Goal: Information Seeking & Learning: Check status

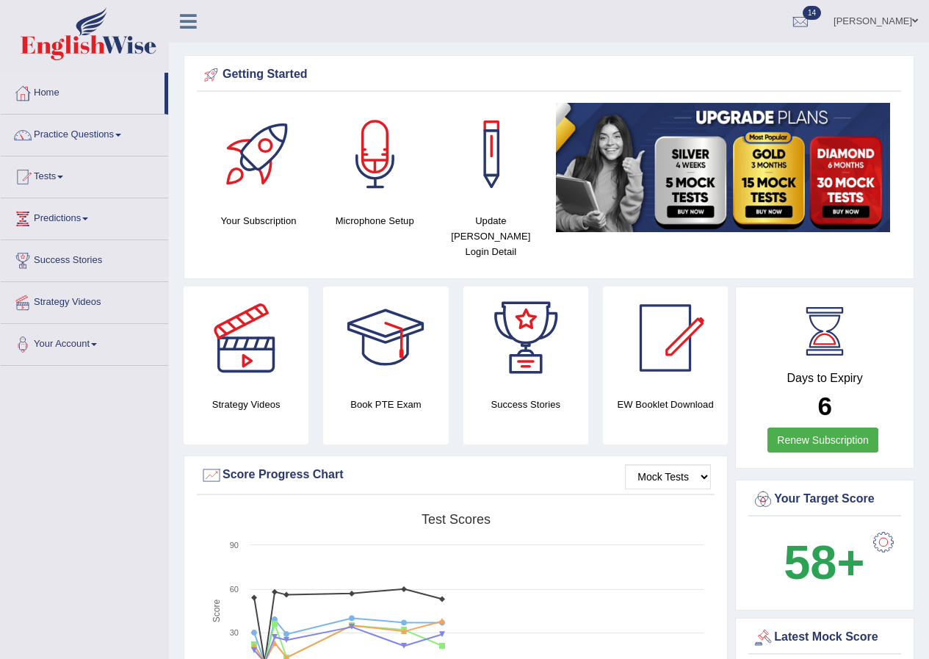
click at [63, 176] on span at bounding box center [60, 177] width 6 height 3
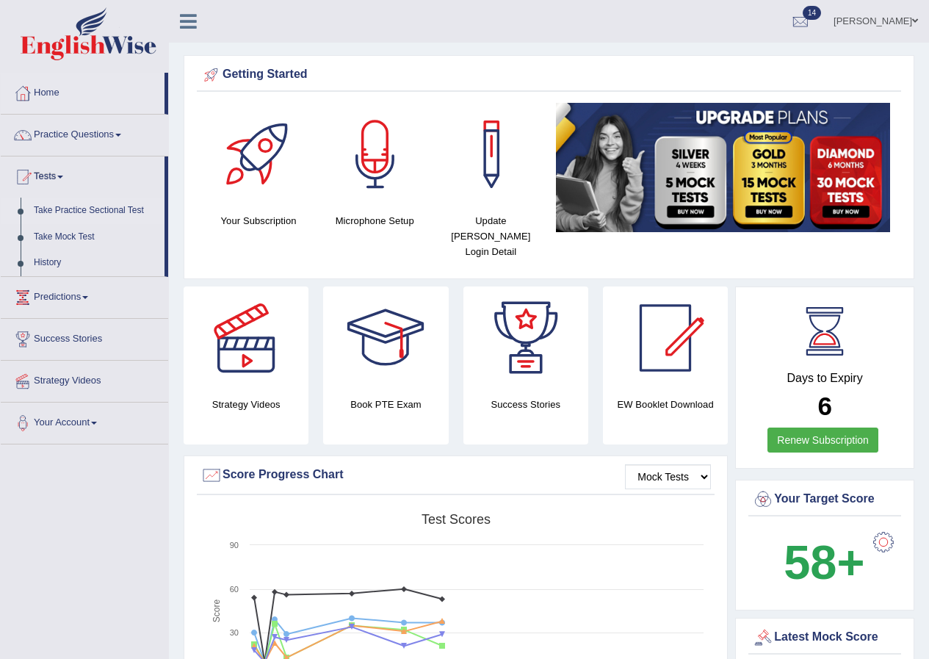
click at [123, 211] on link "Take Practice Sectional Test" at bounding box center [95, 211] width 137 height 26
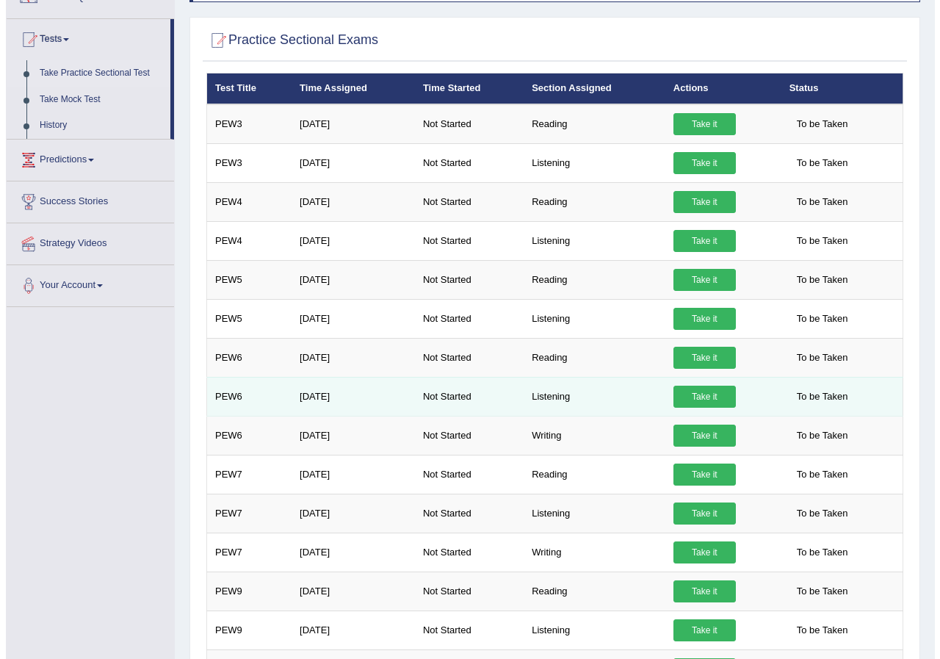
scroll to position [147, 0]
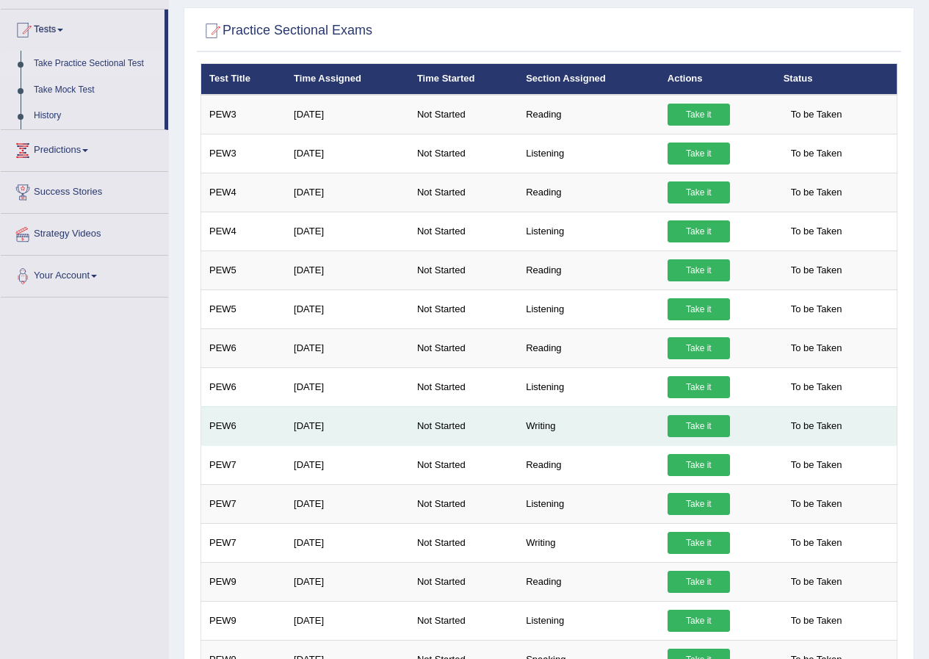
click at [698, 426] on link "Take it" at bounding box center [699, 426] width 62 height 22
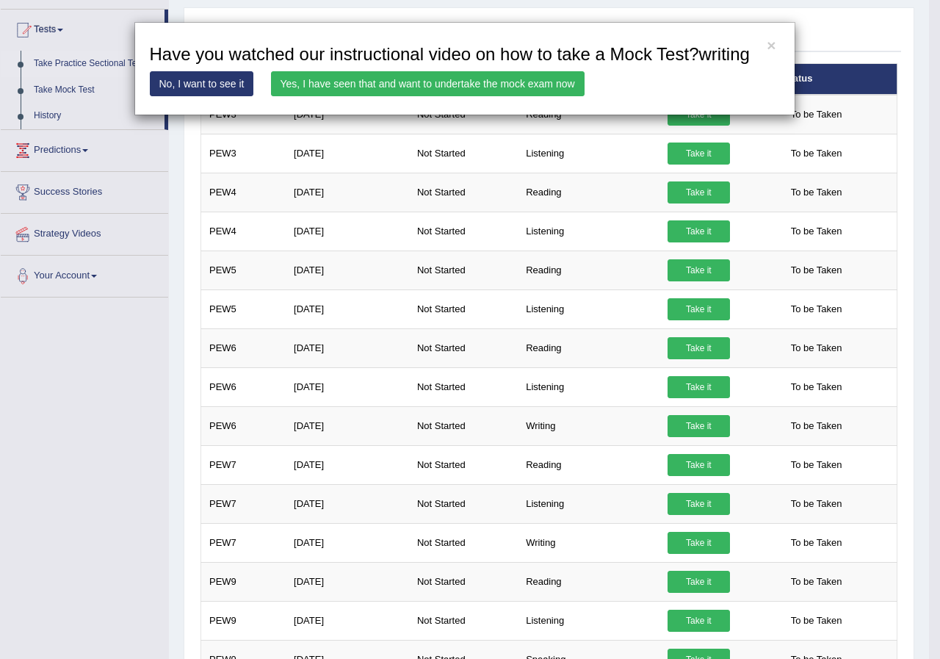
click at [453, 82] on link "Yes, I have seen that and want to undertake the mock exam now" at bounding box center [428, 83] width 314 height 25
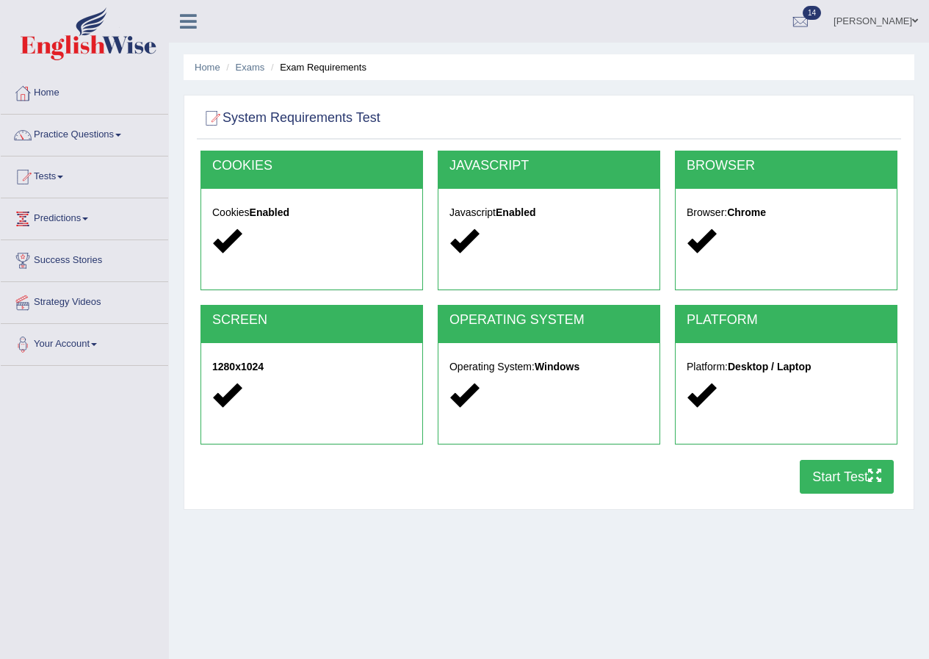
click at [827, 469] on button "Start Test" at bounding box center [847, 477] width 94 height 34
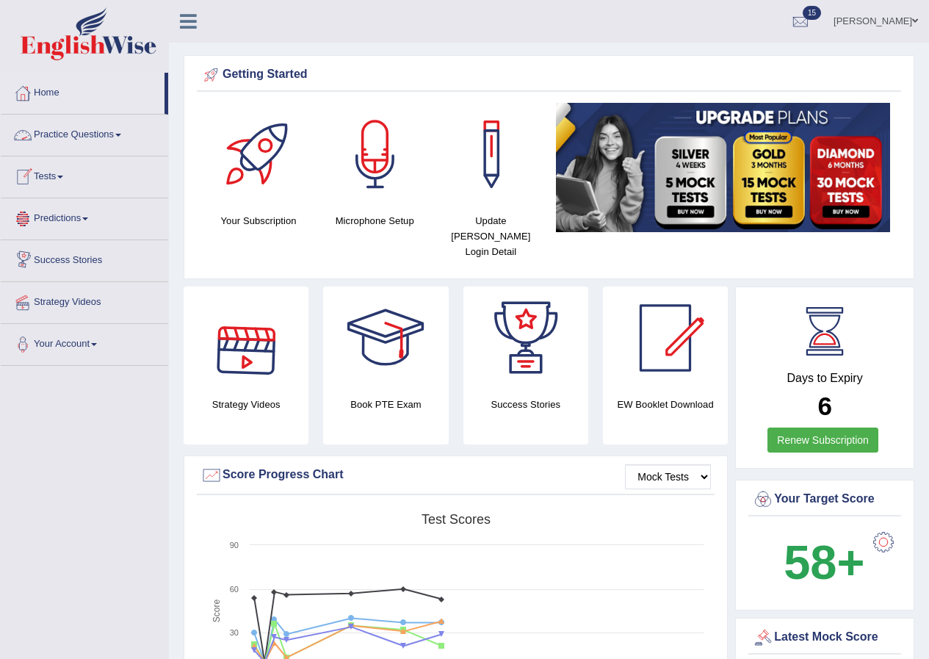
click at [121, 135] on span at bounding box center [118, 135] width 6 height 3
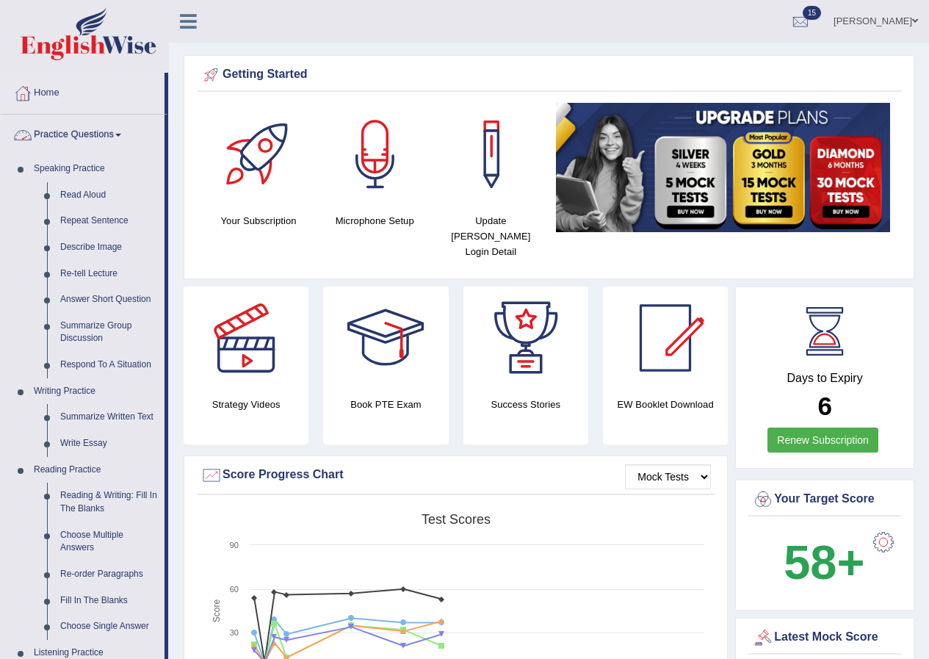
click at [121, 134] on span at bounding box center [118, 135] width 6 height 3
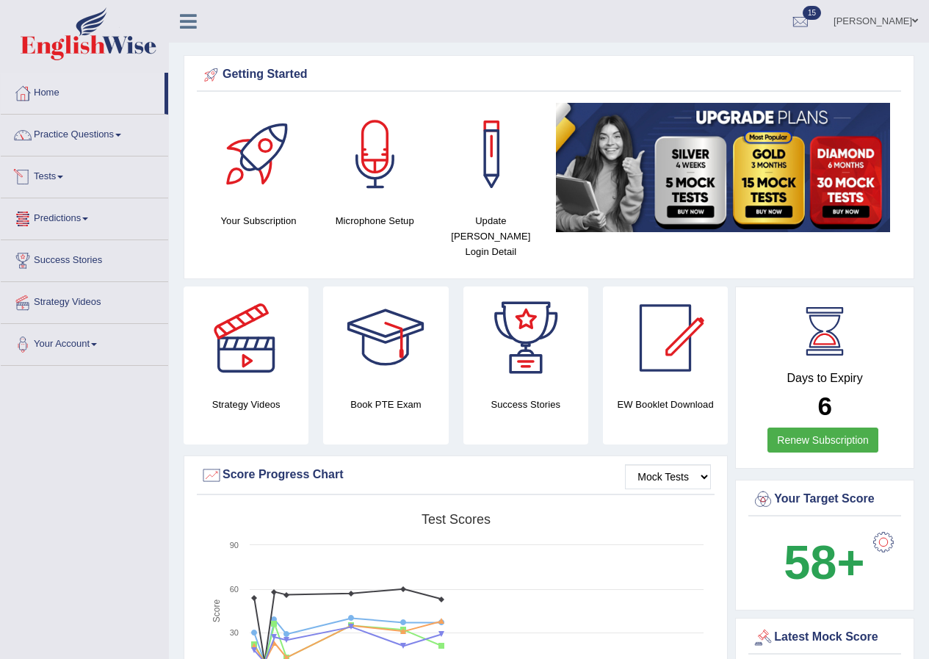
click at [63, 176] on span at bounding box center [60, 177] width 6 height 3
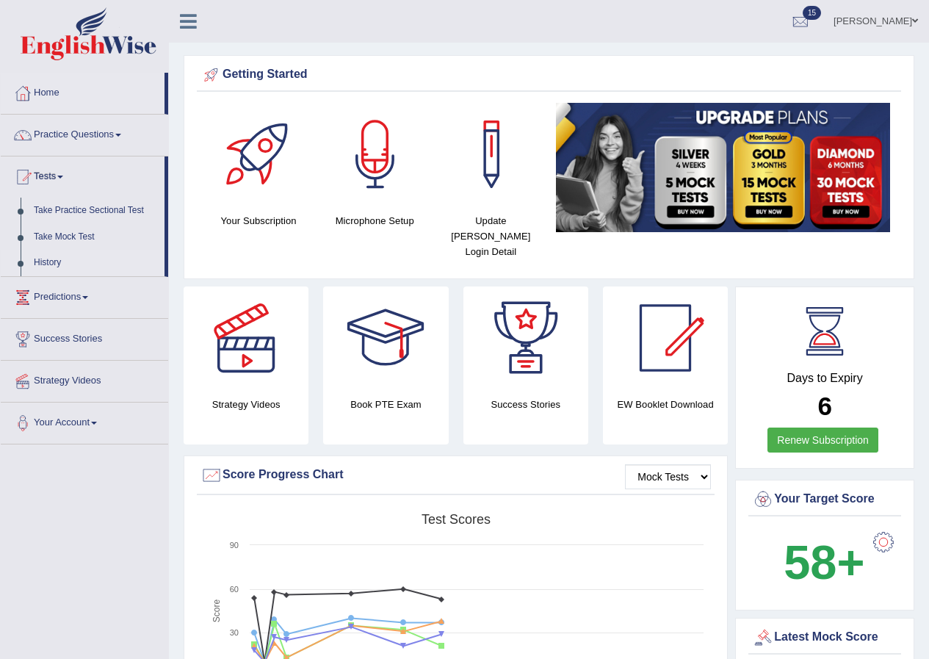
click at [54, 262] on link "History" at bounding box center [95, 263] width 137 height 26
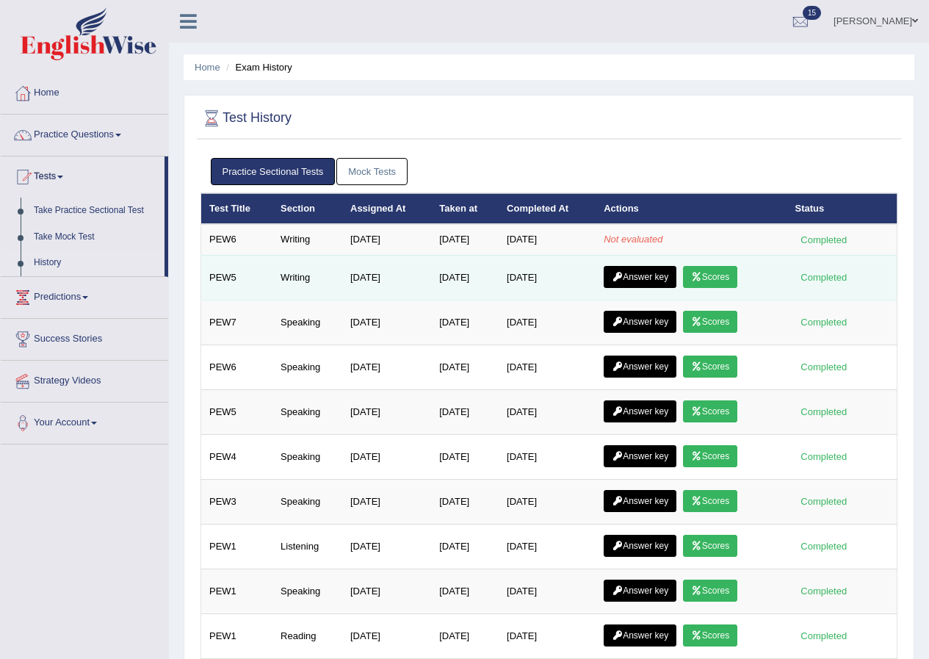
click at [720, 275] on link "Scores" at bounding box center [710, 277] width 54 height 22
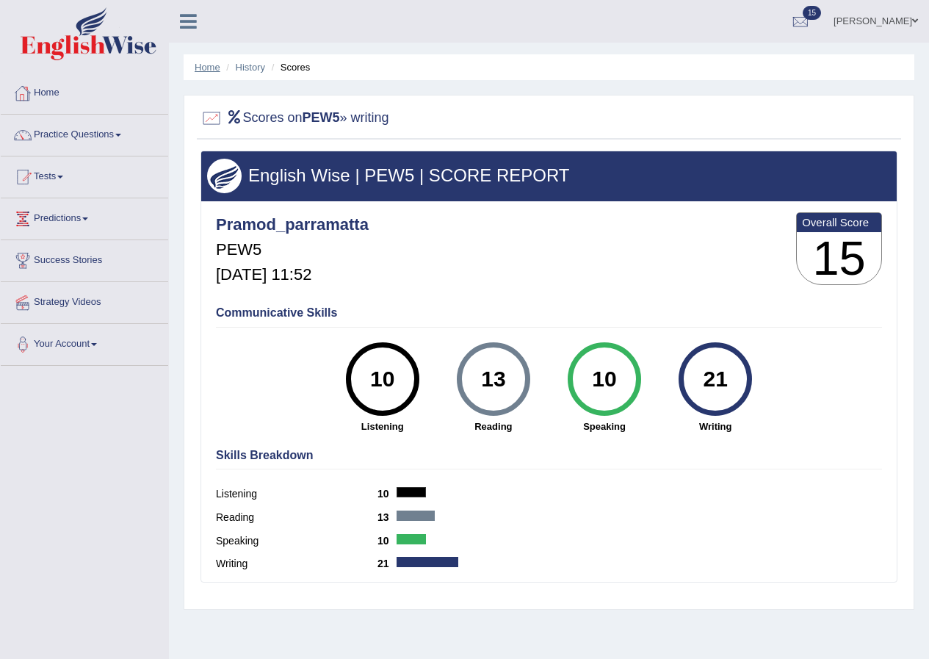
click at [209, 65] on link "Home" at bounding box center [208, 67] width 26 height 11
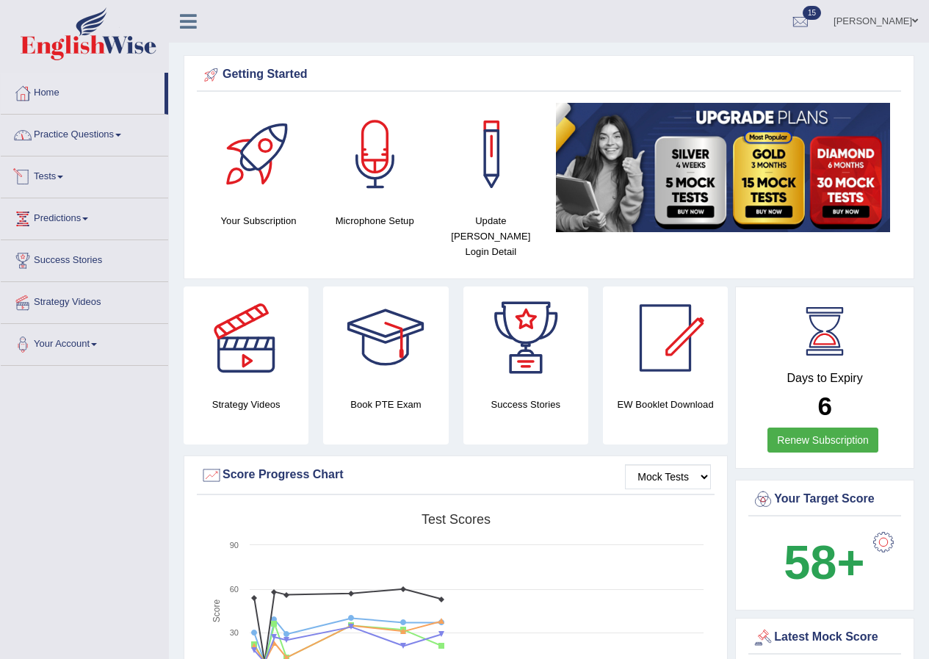
click at [68, 173] on link "Tests" at bounding box center [84, 174] width 167 height 37
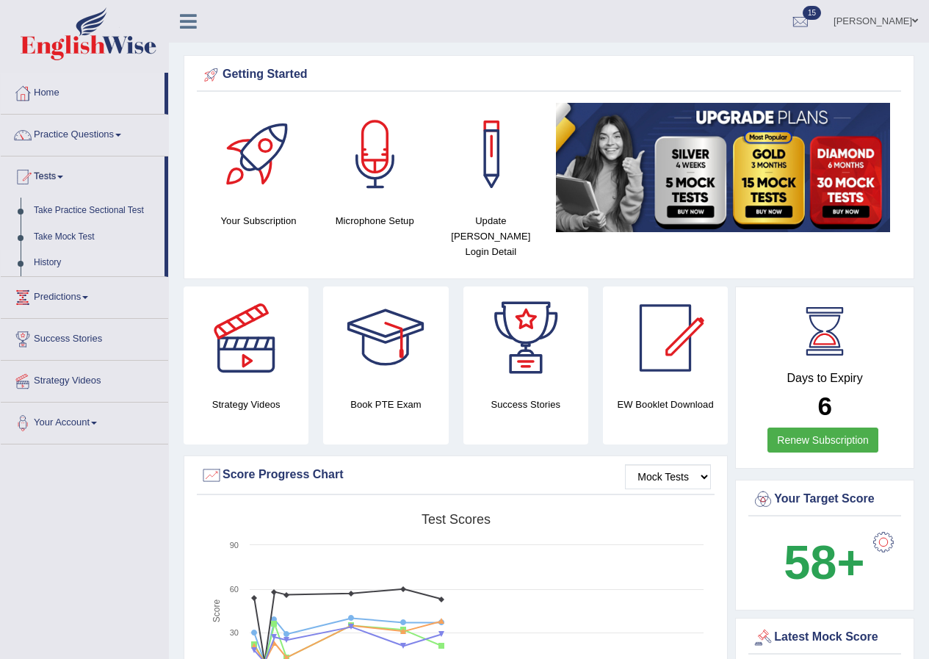
click at [52, 263] on link "History" at bounding box center [95, 263] width 137 height 26
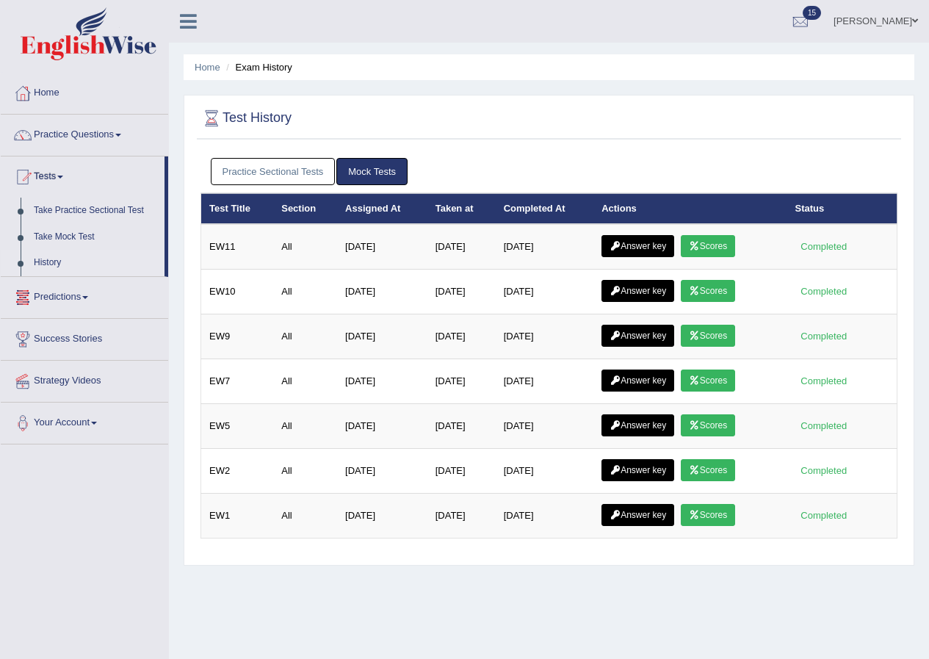
click at [267, 173] on link "Practice Sectional Tests" at bounding box center [273, 171] width 125 height 27
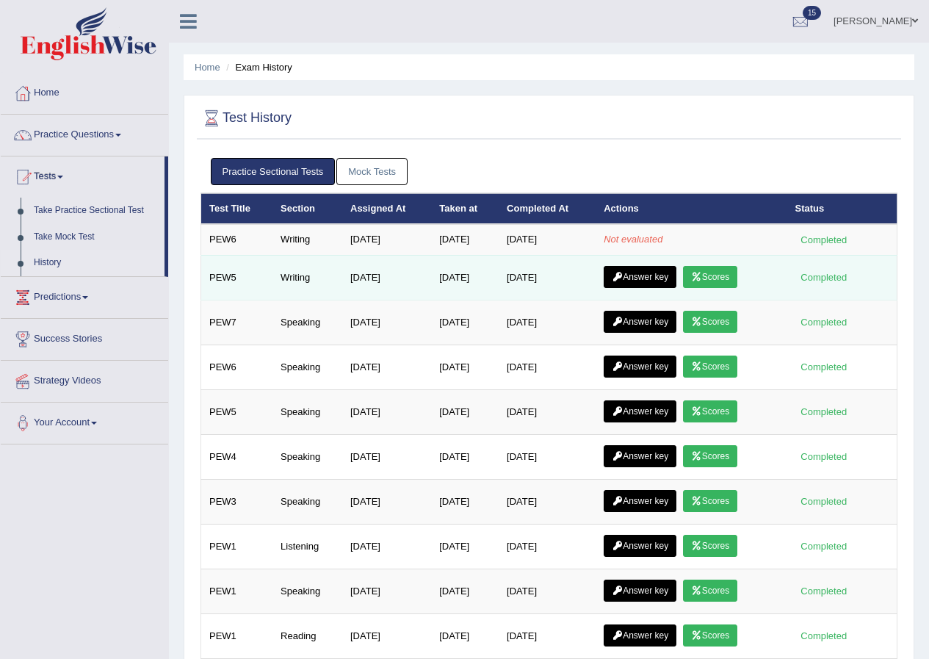
click at [730, 278] on link "Scores" at bounding box center [710, 277] width 54 height 22
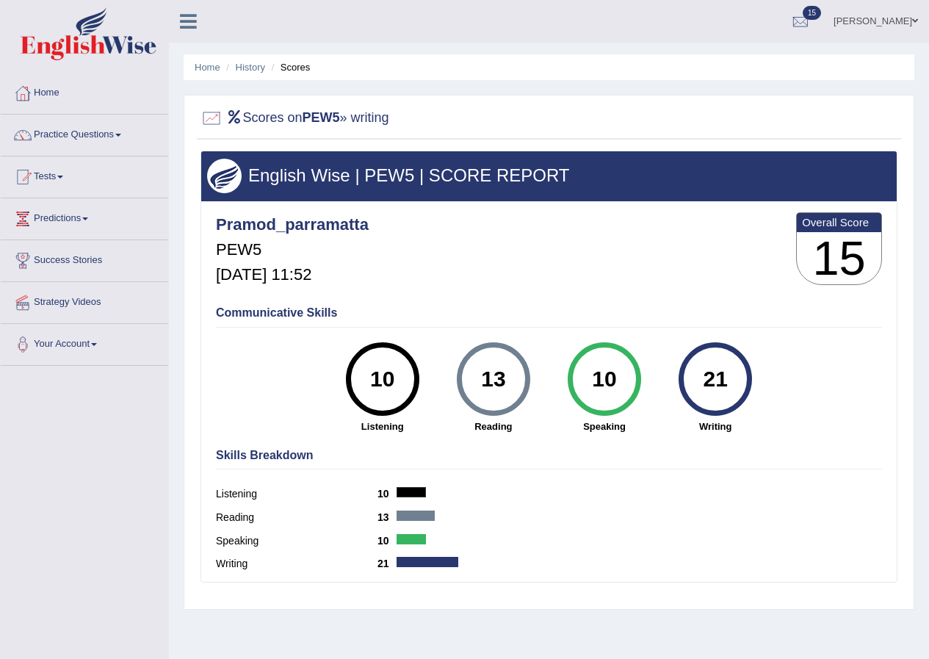
click at [296, 69] on li "Scores" at bounding box center [289, 67] width 43 height 14
click at [254, 68] on link "History" at bounding box center [250, 67] width 29 height 11
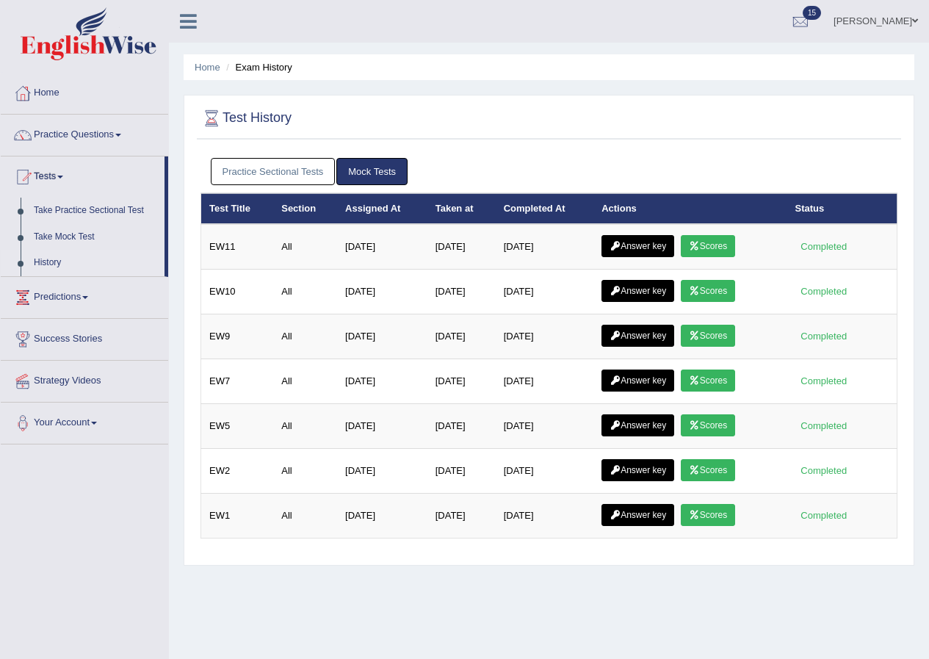
click at [308, 174] on link "Practice Sectional Tests" at bounding box center [273, 171] width 125 height 27
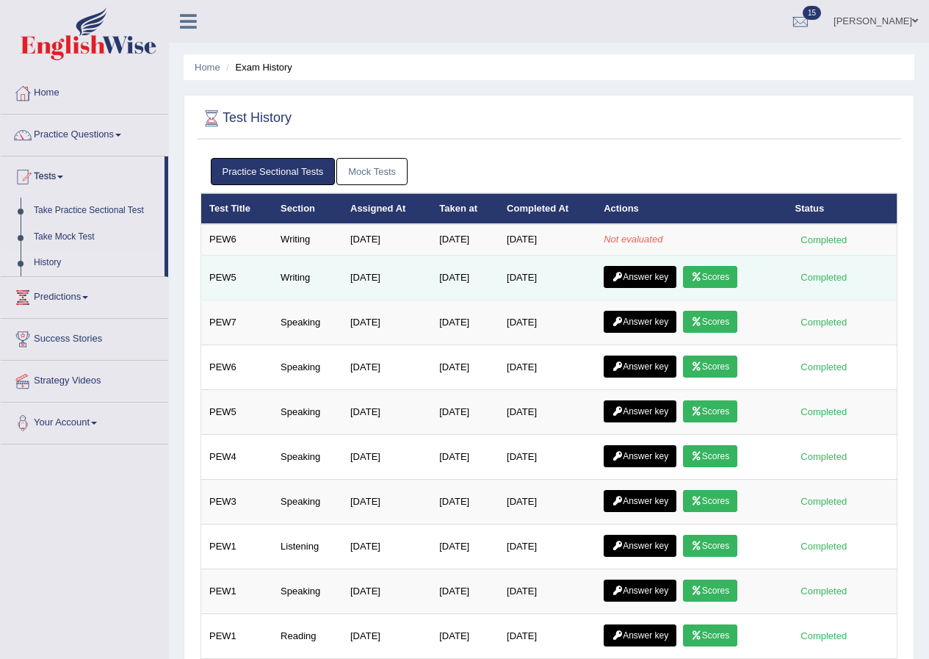
click at [655, 278] on link "Answer key" at bounding box center [640, 277] width 73 height 22
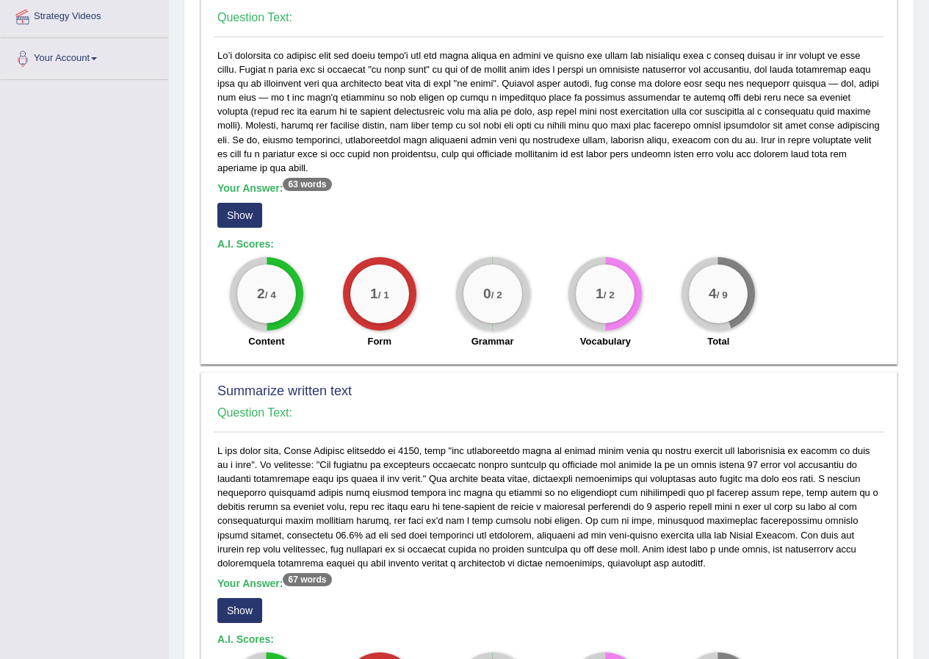
scroll to position [259, 0]
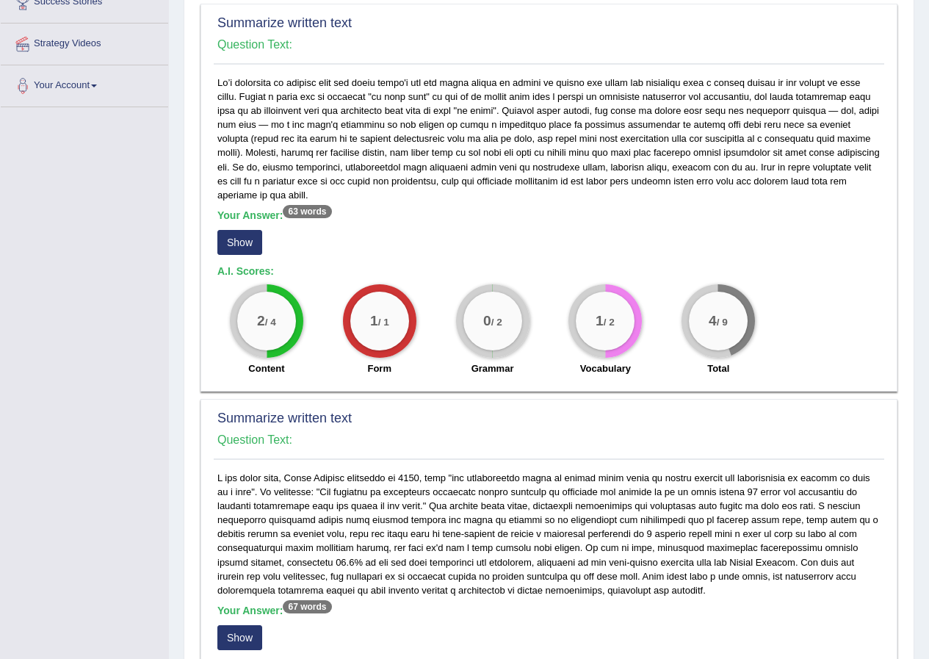
click at [621, 342] on div "1 / 2" at bounding box center [605, 321] width 59 height 59
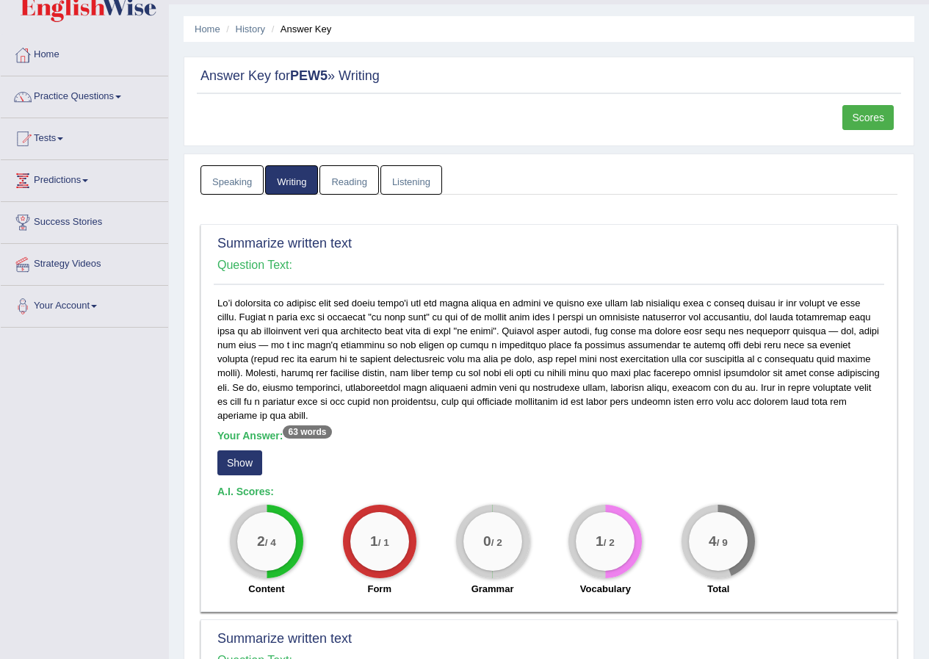
scroll to position [0, 0]
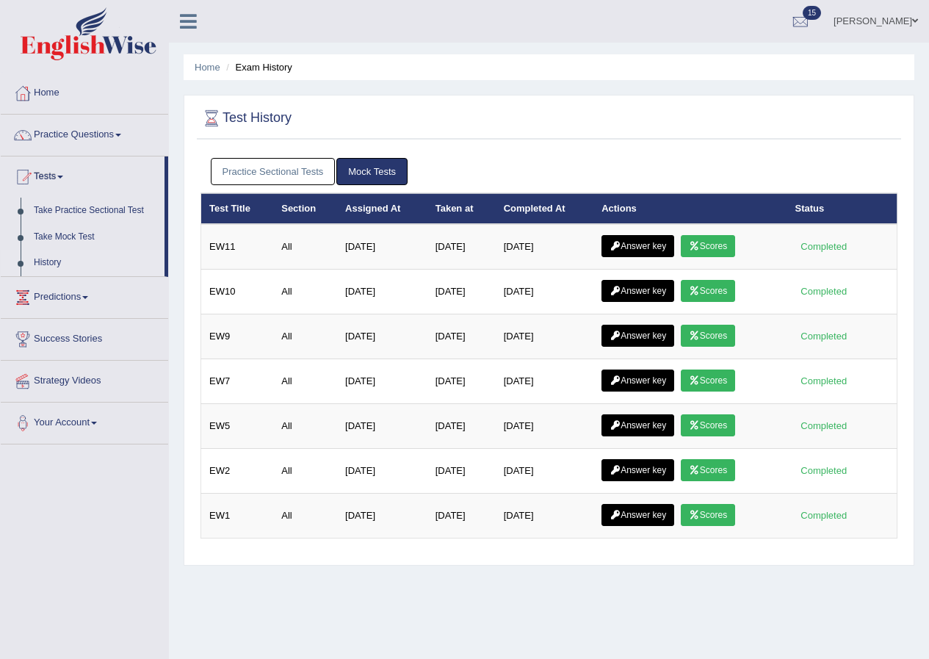
click at [314, 169] on link "Practice Sectional Tests" at bounding box center [273, 171] width 125 height 27
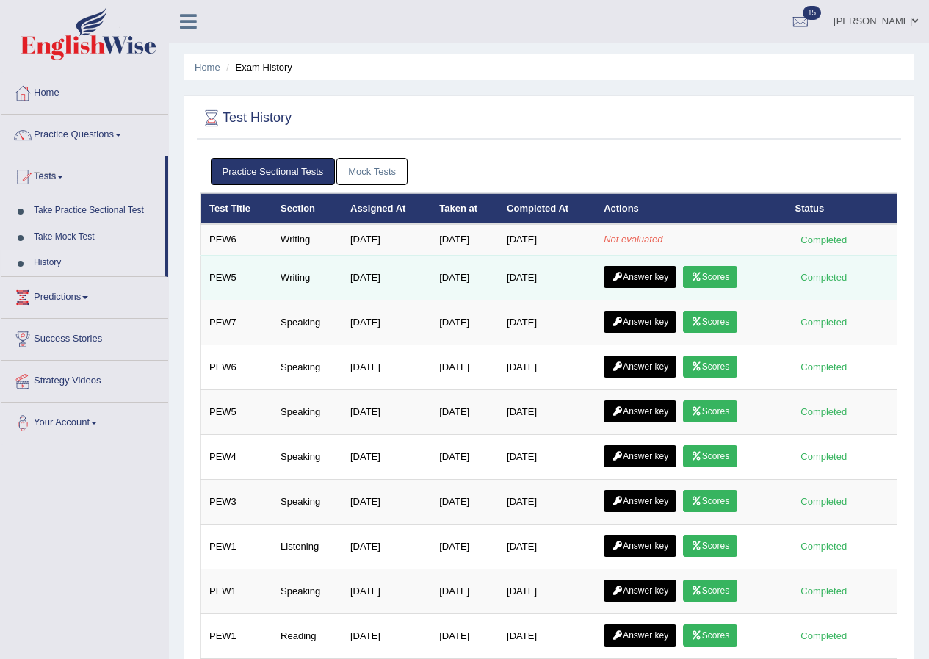
click at [643, 276] on link "Answer key" at bounding box center [640, 277] width 73 height 22
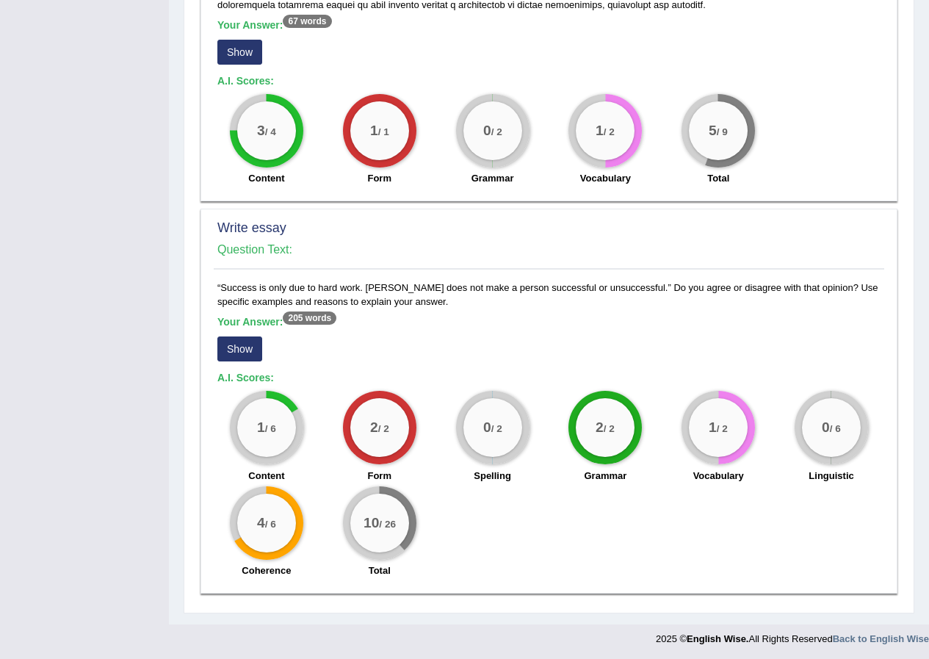
scroll to position [846, 0]
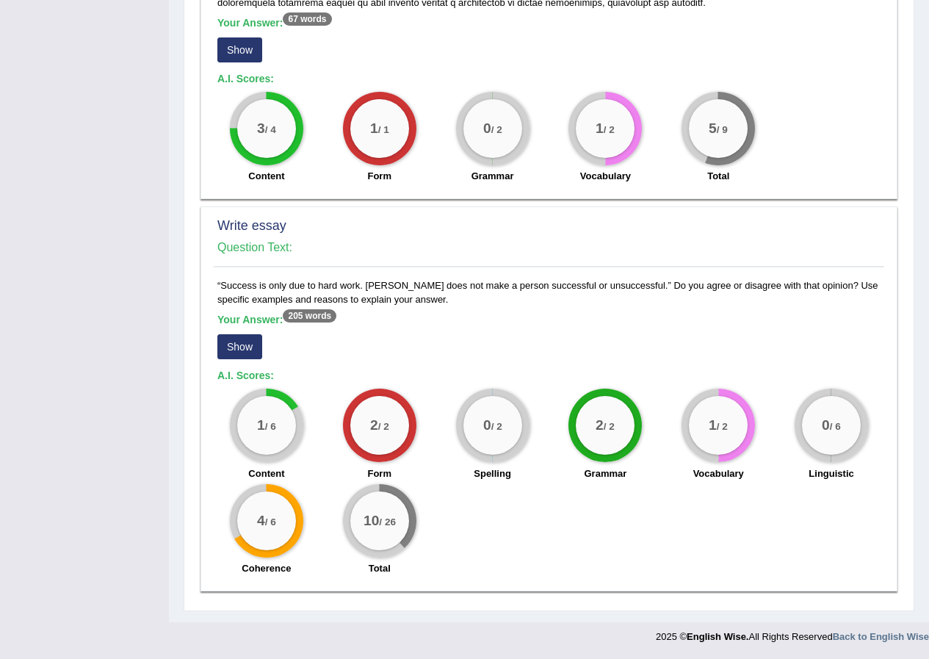
click at [466, 286] on div "“Success is only due to hard work. [PERSON_NAME] does not make a person success…" at bounding box center [549, 430] width 671 height 305
click at [378, 293] on div "“Success is only due to hard work. [PERSON_NAME] does not make a person success…" at bounding box center [549, 430] width 671 height 305
click at [378, 294] on div "“Success is only due to hard work. [PERSON_NAME] does not make a person success…" at bounding box center [549, 430] width 671 height 305
click at [320, 299] on div "“Success is only due to hard work. Luck does not make a person successful or un…" at bounding box center [549, 430] width 671 height 305
click at [320, 300] on div "“Success is only due to hard work. Luck does not make a person successful or un…" at bounding box center [549, 430] width 671 height 305
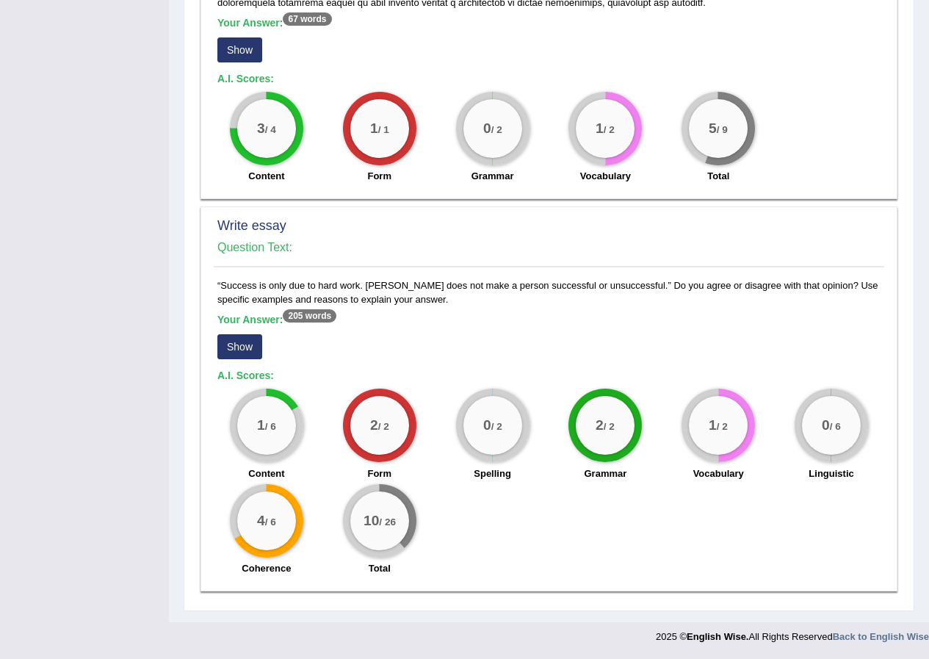
click at [440, 326] on h5 "Your Answer: 205 words" at bounding box center [548, 320] width 663 height 13
click at [333, 318] on sup "205 words" at bounding box center [310, 315] width 54 height 13
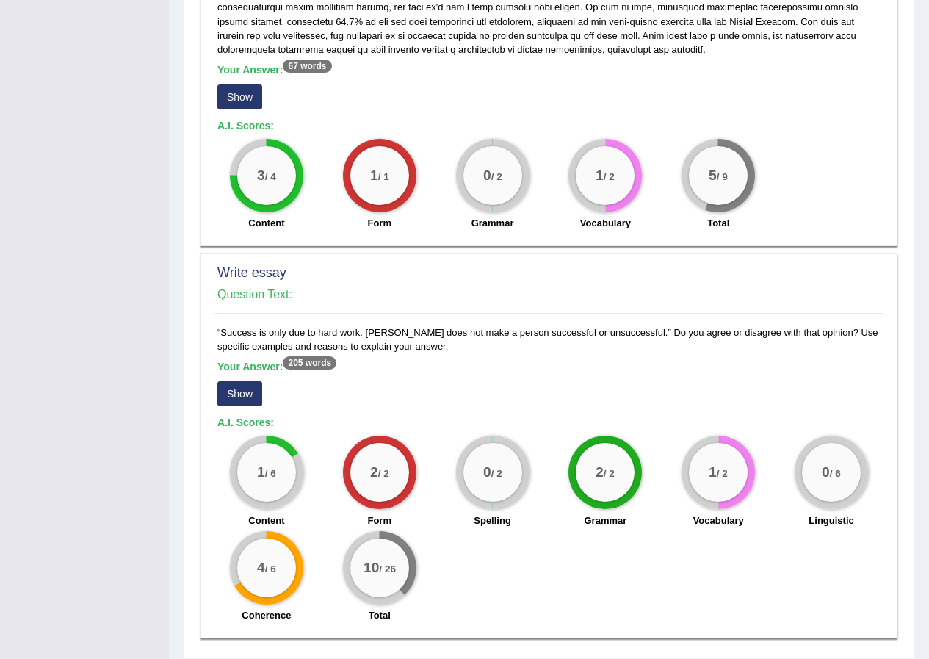
scroll to position [773, 0]
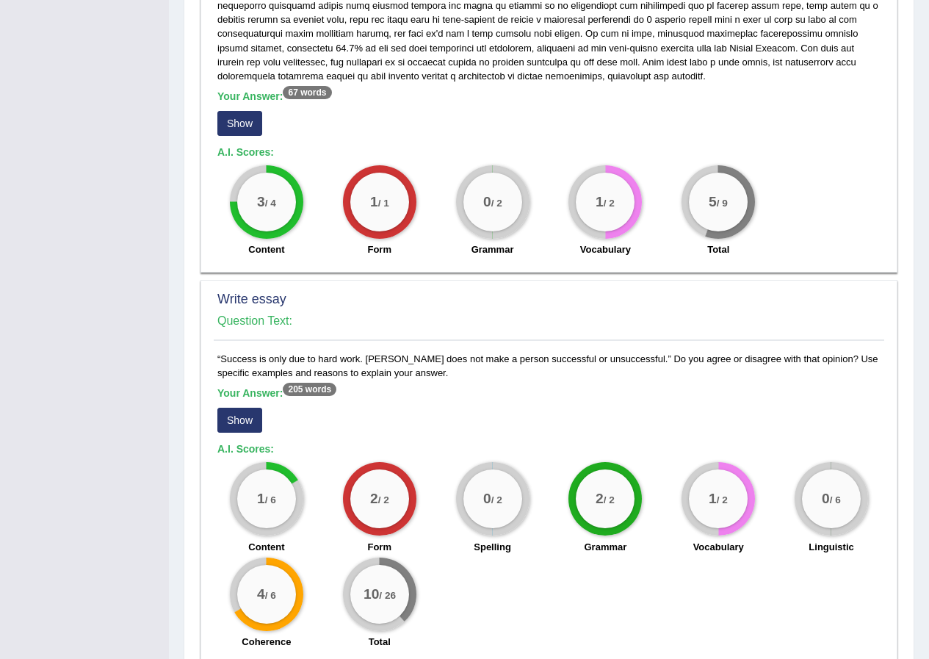
click at [242, 417] on button "Show" at bounding box center [239, 420] width 45 height 25
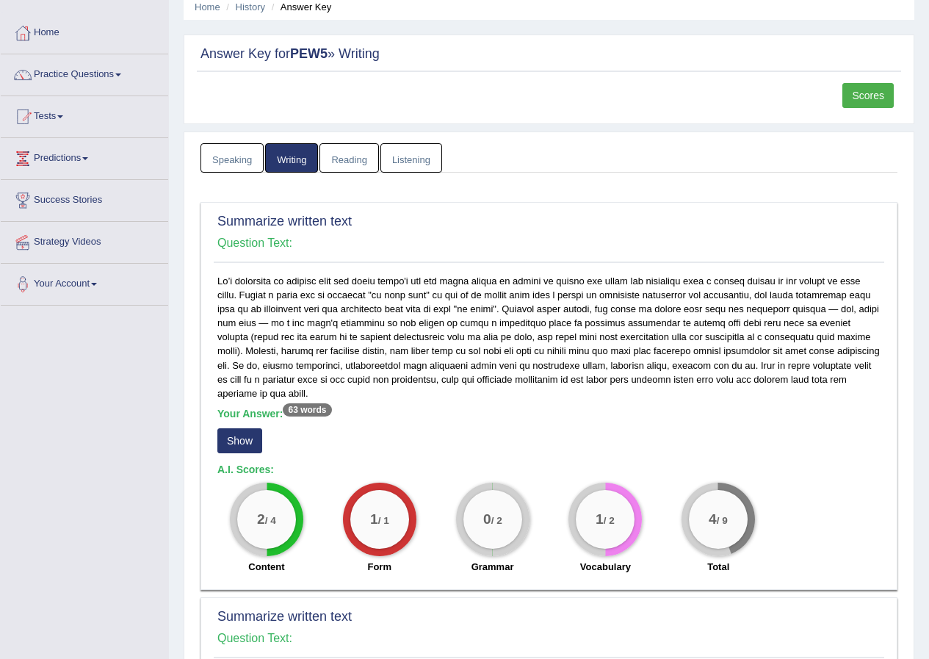
scroll to position [0, 0]
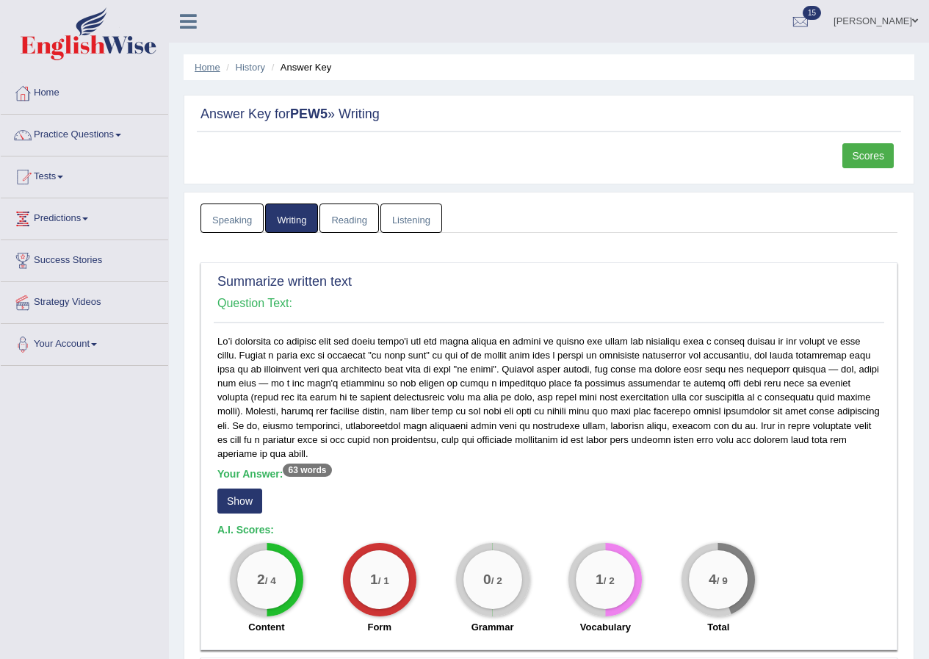
click at [212, 69] on link "Home" at bounding box center [208, 67] width 26 height 11
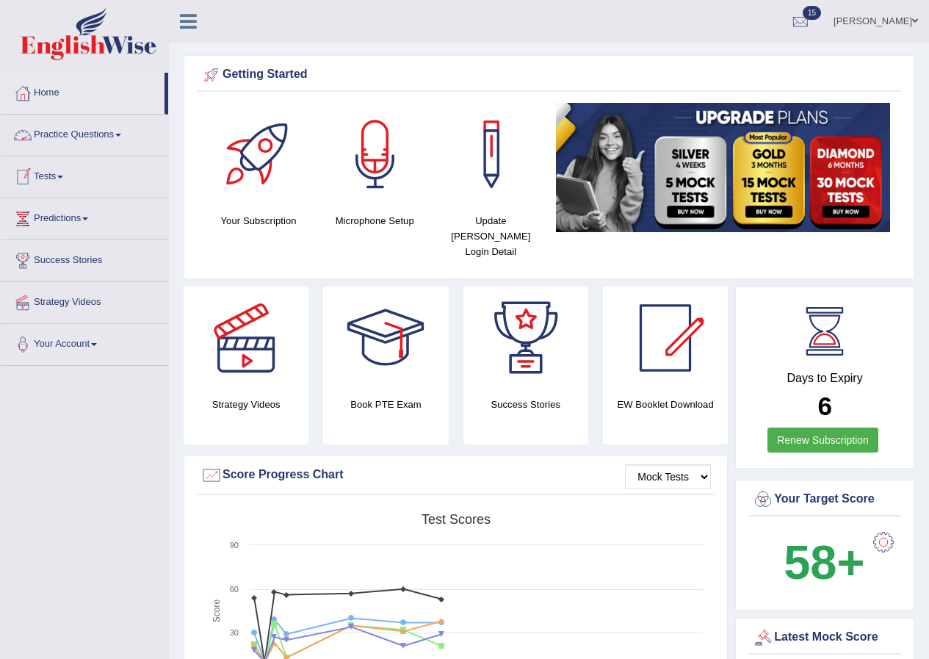
click at [63, 178] on span at bounding box center [60, 177] width 6 height 3
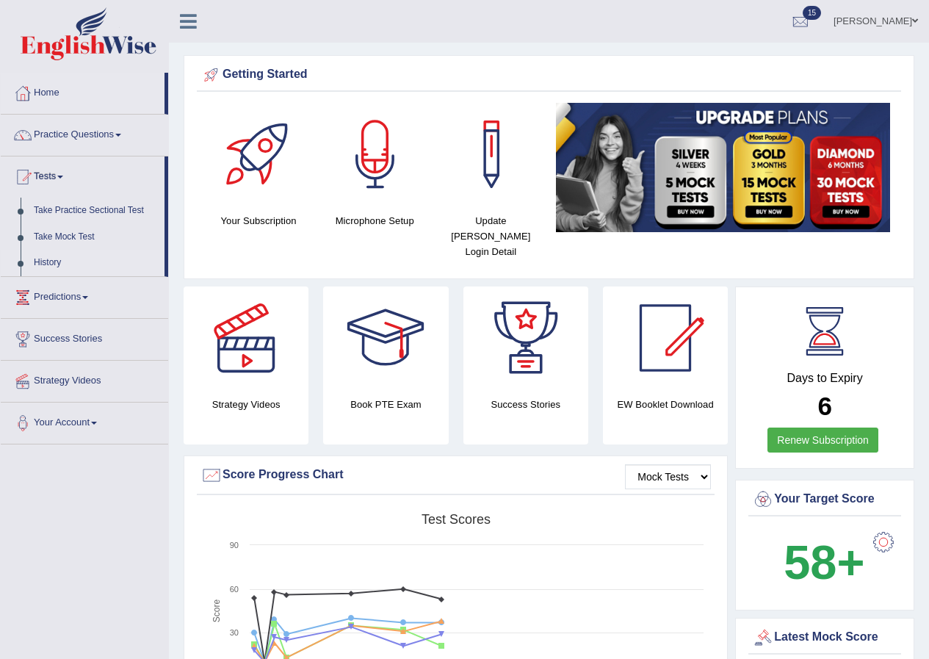
click at [56, 264] on link "History" at bounding box center [95, 263] width 137 height 26
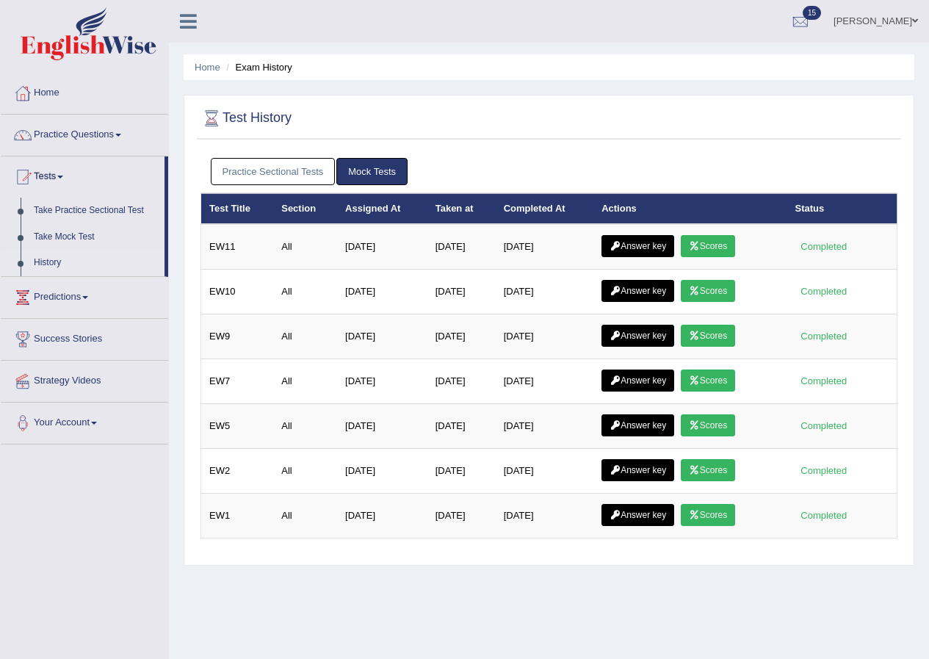
click at [282, 171] on link "Practice Sectional Tests" at bounding box center [273, 171] width 125 height 27
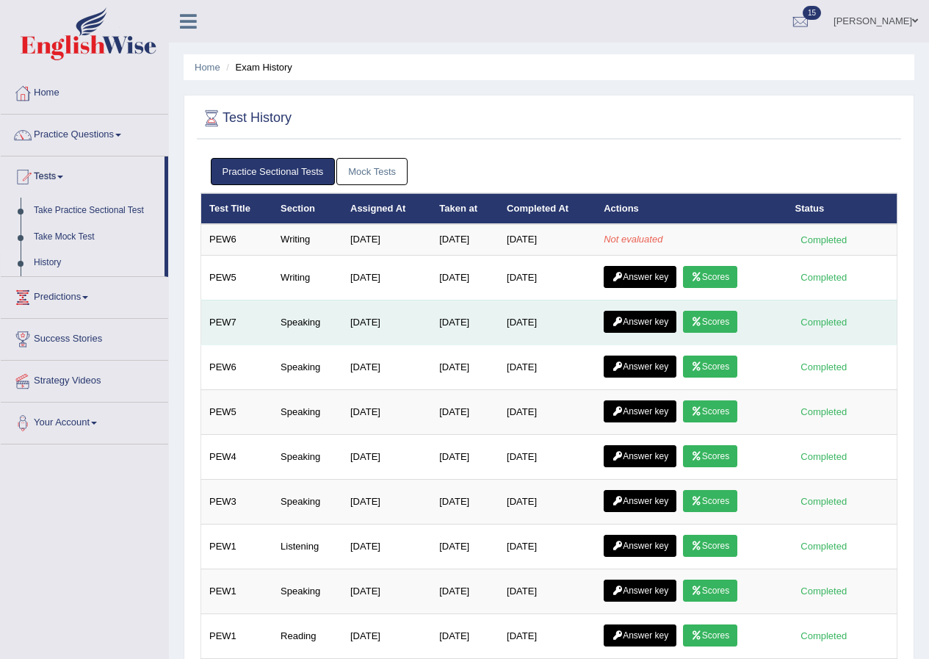
click at [719, 318] on link "Scores" at bounding box center [710, 322] width 54 height 22
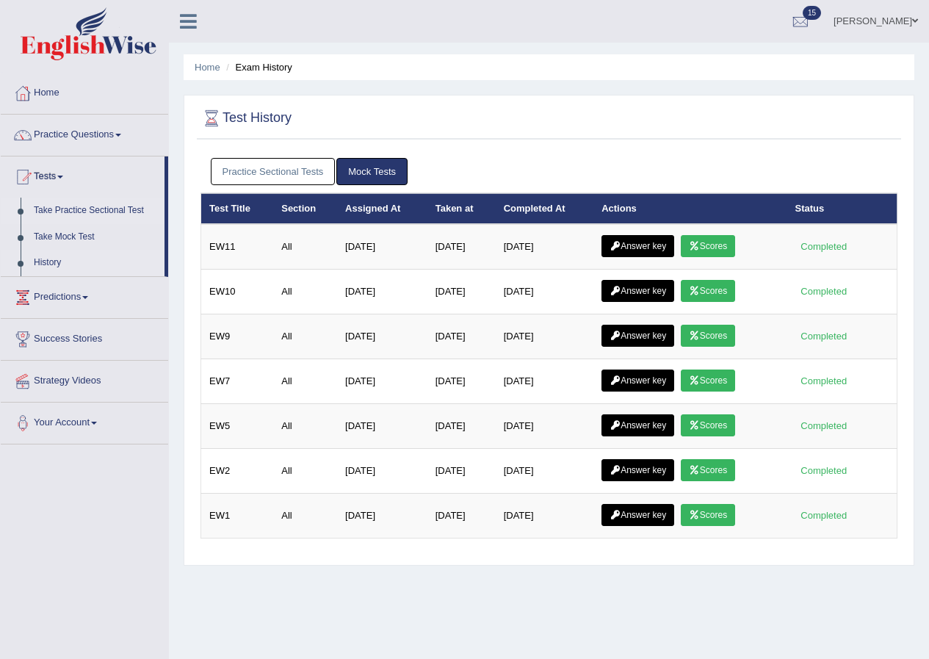
click at [108, 210] on link "Take Practice Sectional Test" at bounding box center [95, 211] width 137 height 26
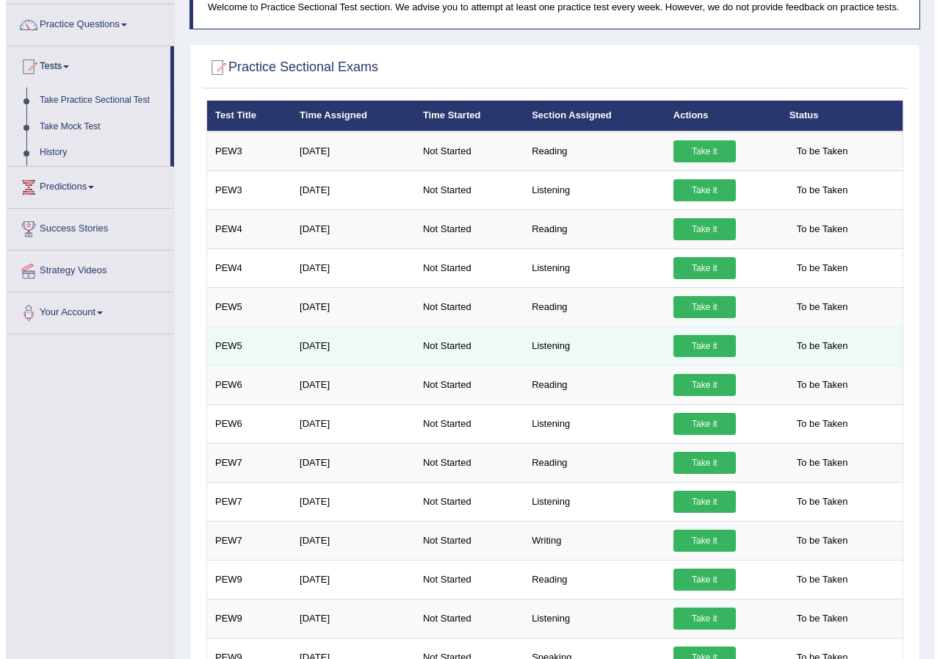
scroll to position [147, 0]
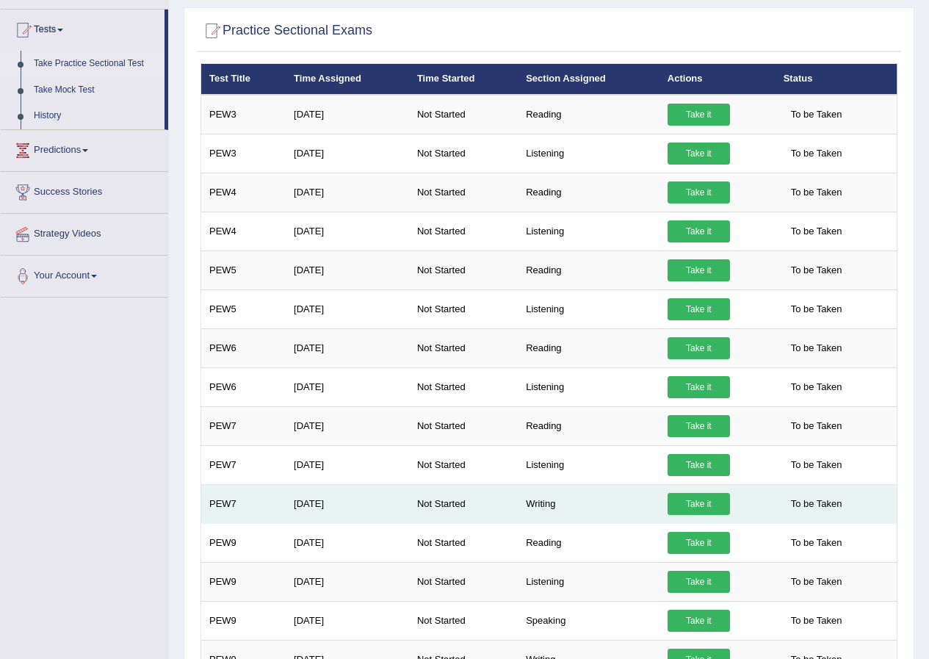
click at [700, 501] on link "Take it" at bounding box center [699, 504] width 62 height 22
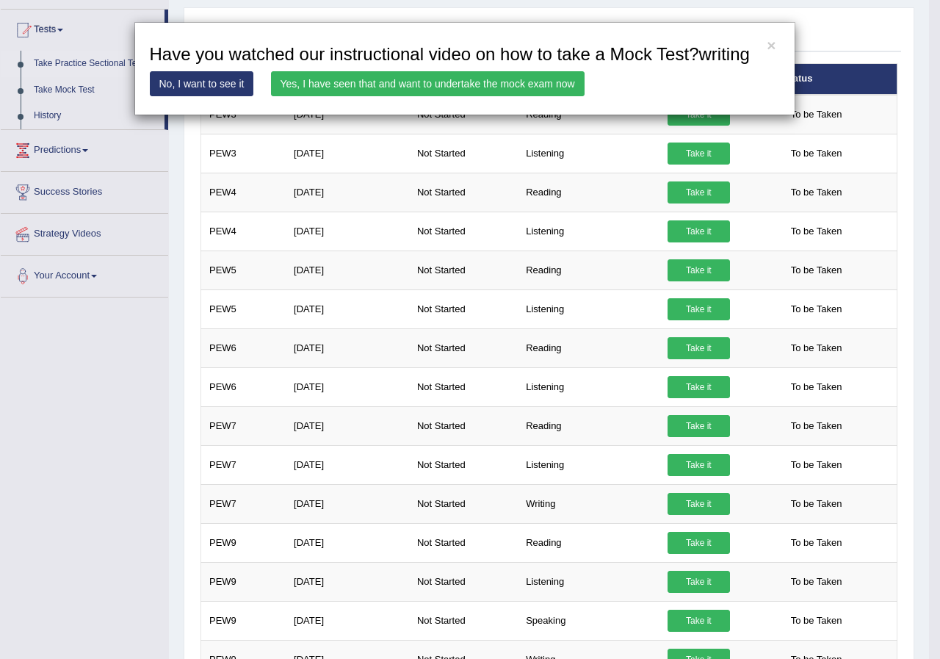
click at [504, 87] on link "Yes, I have seen that and want to undertake the mock exam now" at bounding box center [428, 83] width 314 height 25
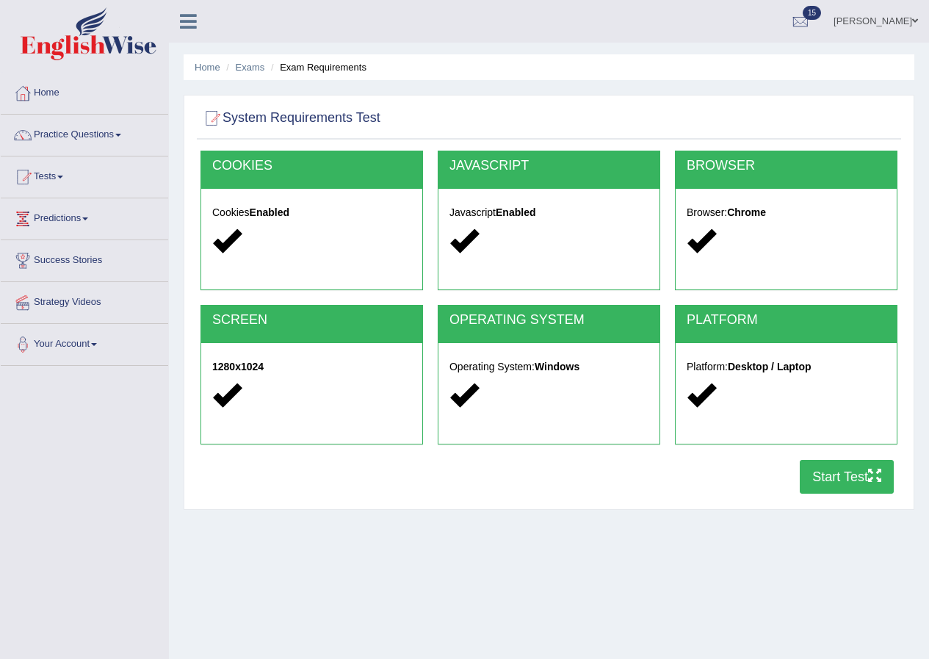
click at [837, 476] on button "Start Test" at bounding box center [847, 477] width 94 height 34
